Goal: Book appointment/travel/reservation

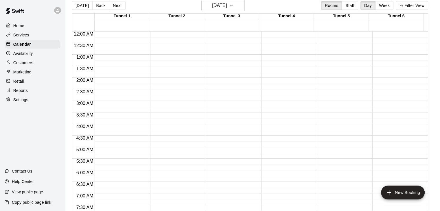
scroll to position [325, 0]
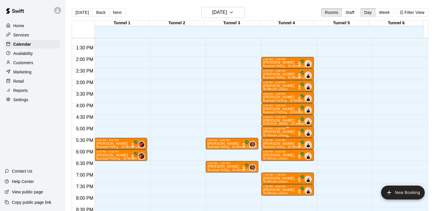
scroll to position [296, 0]
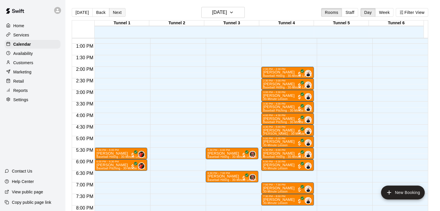
click at [114, 12] on button "Next" at bounding box center [117, 12] width 16 height 9
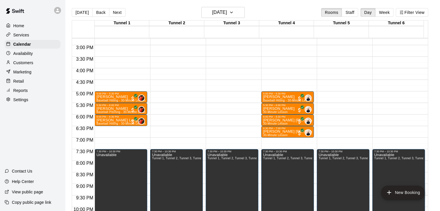
scroll to position [354, 0]
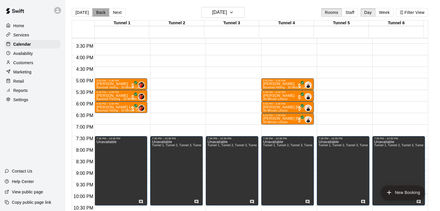
click at [100, 10] on button "Back" at bounding box center [100, 12] width 17 height 9
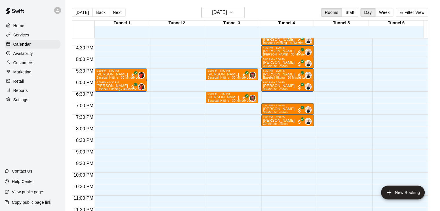
scroll to position [376, 0]
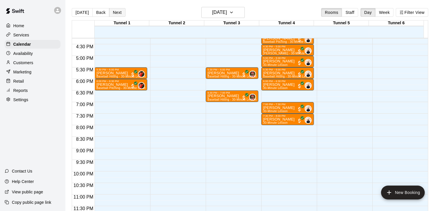
click at [117, 14] on button "Next" at bounding box center [117, 12] width 16 height 9
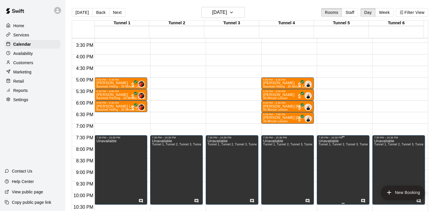
scroll to position [347, 0]
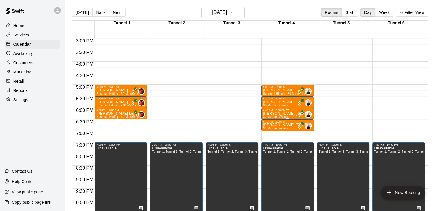
click at [282, 114] on p "[PERSON_NAME] [PERSON_NAME]" at bounding box center [287, 114] width 49 height 0
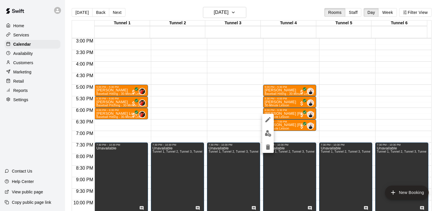
click at [227, 84] on div at bounding box center [222, 105] width 444 height 211
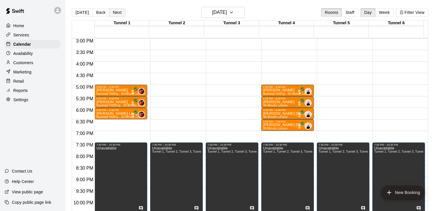
click at [112, 12] on button "Next" at bounding box center [117, 12] width 16 height 9
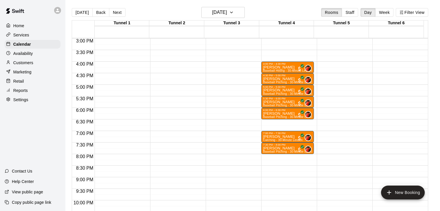
click at [113, 12] on button "Next" at bounding box center [117, 12] width 16 height 9
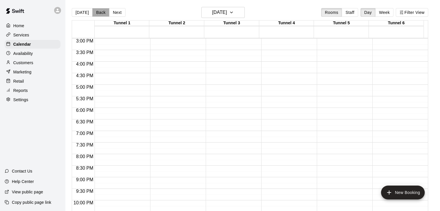
click at [98, 11] on button "Back" at bounding box center [100, 12] width 17 height 9
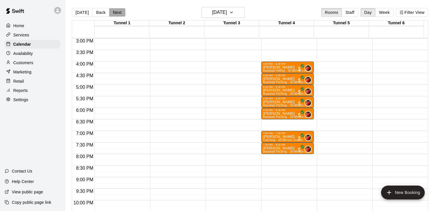
click at [111, 15] on button "Next" at bounding box center [117, 12] width 16 height 9
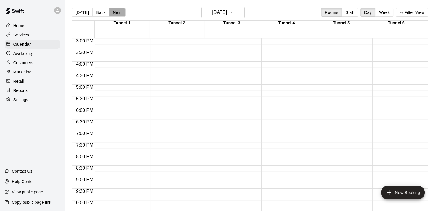
click at [118, 12] on button "Next" at bounding box center [117, 12] width 16 height 9
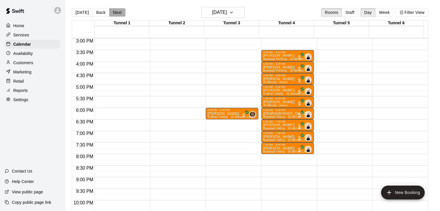
click at [120, 12] on button "Next" at bounding box center [117, 12] width 16 height 9
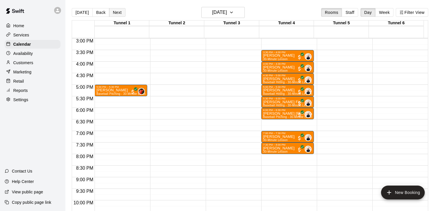
click at [112, 14] on button "Next" at bounding box center [117, 12] width 16 height 9
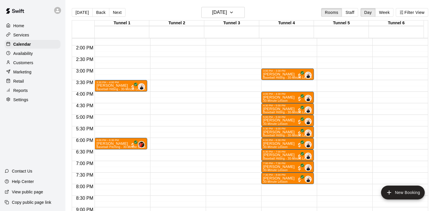
scroll to position [318, 0]
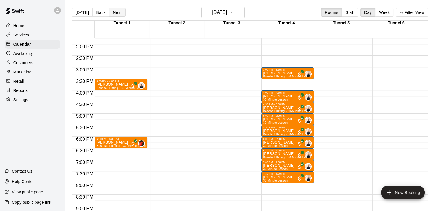
click at [114, 13] on button "Next" at bounding box center [117, 12] width 16 height 9
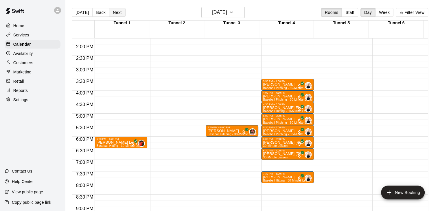
click at [119, 11] on button "Next" at bounding box center [117, 12] width 16 height 9
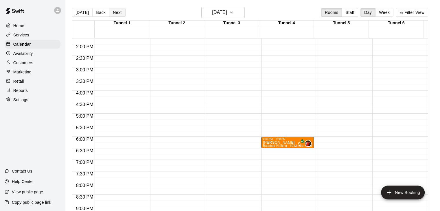
click at [119, 11] on button "Next" at bounding box center [117, 12] width 16 height 9
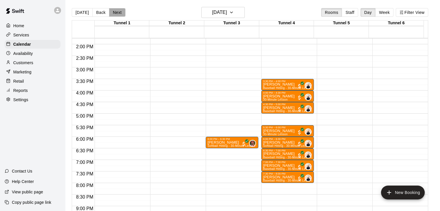
click at [118, 12] on button "Next" at bounding box center [117, 12] width 16 height 9
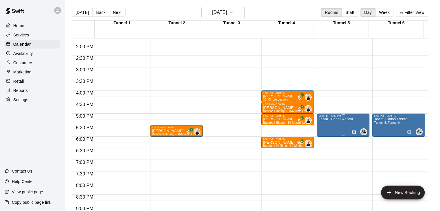
click at [361, 134] on div at bounding box center [222, 105] width 444 height 211
click at [227, 12] on h6 "[DATE]" at bounding box center [219, 12] width 15 height 8
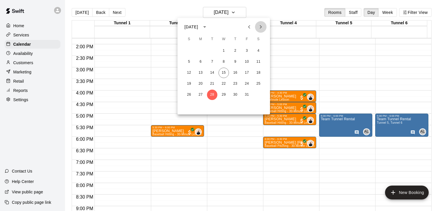
click at [262, 27] on icon "Next month" at bounding box center [261, 26] width 7 height 7
click at [210, 61] on button "4" at bounding box center [212, 62] width 10 height 10
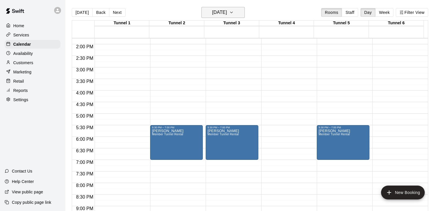
click at [234, 14] on icon "button" at bounding box center [231, 12] width 5 height 7
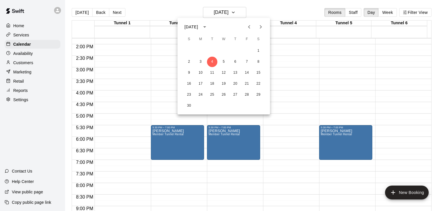
click at [253, 27] on button "Previous month" at bounding box center [250, 27] width 12 height 12
click at [209, 94] on button "28" at bounding box center [212, 95] width 10 height 10
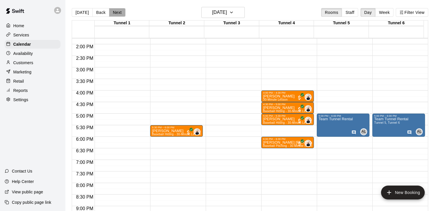
click at [116, 11] on button "Next" at bounding box center [117, 12] width 16 height 9
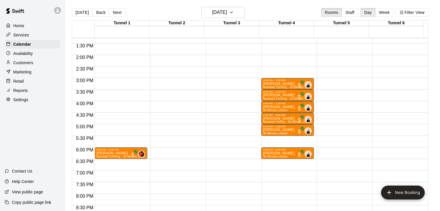
scroll to position [289, 0]
